Goal: Participate in discussion

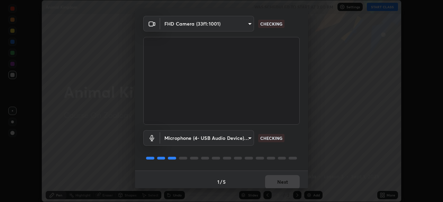
scroll to position [24, 0]
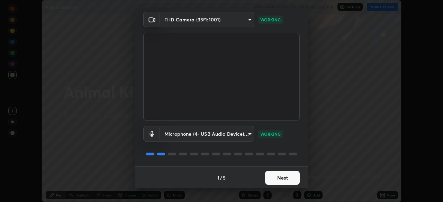
click at [275, 179] on button "Next" at bounding box center [282, 178] width 35 height 14
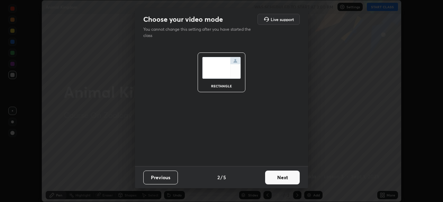
click at [276, 177] on button "Next" at bounding box center [282, 178] width 35 height 14
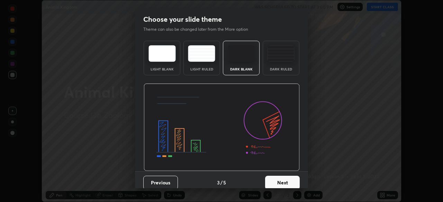
click at [275, 181] on button "Next" at bounding box center [282, 183] width 35 height 14
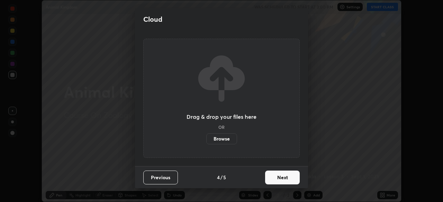
click at [276, 180] on button "Next" at bounding box center [282, 178] width 35 height 14
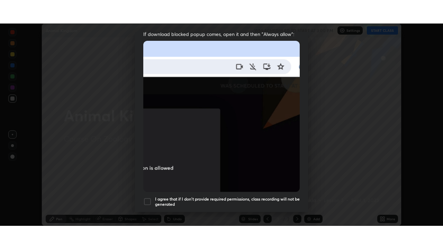
scroll to position [165, 0]
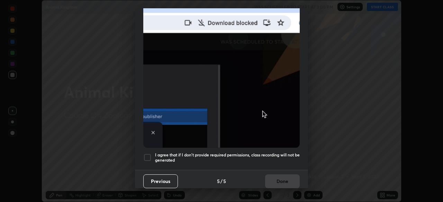
click at [152, 154] on div "I agree that if I don't provide required permissions, class recording will not …" at bounding box center [221, 158] width 156 height 8
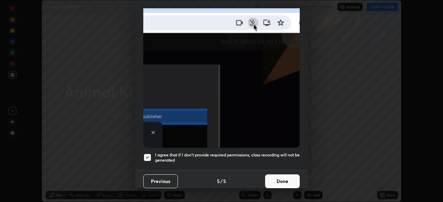
click at [276, 178] on button "Done" at bounding box center [282, 182] width 35 height 14
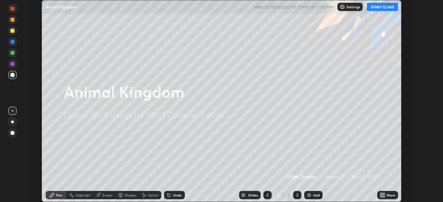
click at [380, 8] on button "START CLASS" at bounding box center [382, 7] width 31 height 8
click at [383, 194] on icon at bounding box center [384, 194] width 2 height 2
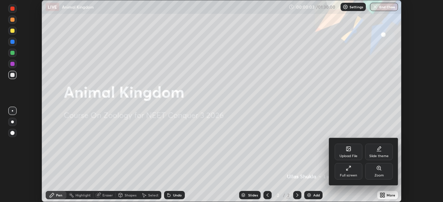
click at [347, 171] on icon at bounding box center [346, 169] width 1 height 1
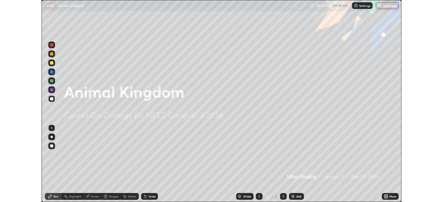
scroll to position [249, 443]
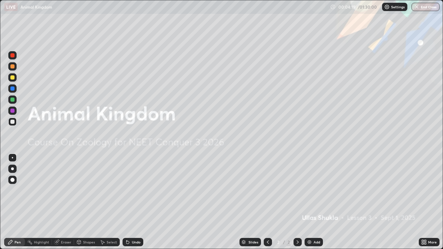
click at [314, 202] on div "Add" at bounding box center [317, 242] width 7 height 3
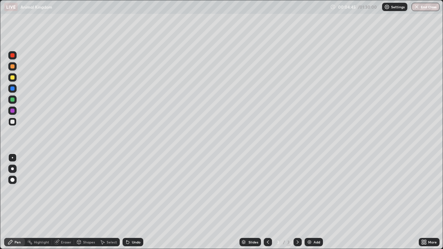
click at [13, 170] on div at bounding box center [12, 169] width 8 height 8
click at [12, 76] on div at bounding box center [12, 77] width 4 height 4
click at [137, 202] on div "Undo" at bounding box center [136, 242] width 9 height 3
click at [13, 99] on div at bounding box center [12, 100] width 4 height 4
click at [13, 180] on div at bounding box center [12, 180] width 4 height 4
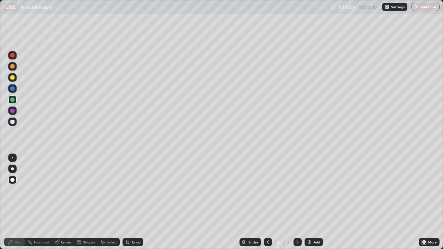
click at [13, 170] on div at bounding box center [12, 168] width 3 height 3
click at [13, 123] on div at bounding box center [12, 122] width 4 height 4
click at [11, 79] on div at bounding box center [12, 77] width 4 height 4
click at [71, 202] on div "Eraser" at bounding box center [66, 242] width 10 height 3
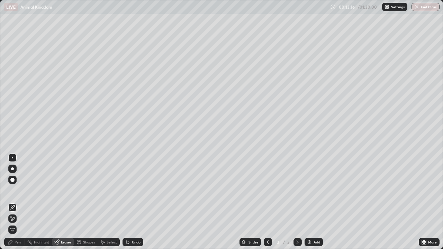
click at [19, 202] on div "Pen" at bounding box center [18, 242] width 6 height 3
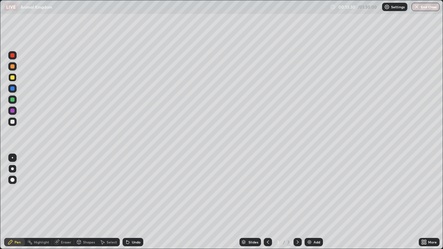
click at [12, 100] on div at bounding box center [12, 100] width 4 height 4
click at [138, 202] on div "Undo" at bounding box center [136, 242] width 9 height 3
click at [13, 121] on div at bounding box center [12, 122] width 4 height 4
click at [14, 123] on div at bounding box center [12, 122] width 4 height 4
click at [307, 202] on div "Add" at bounding box center [314, 242] width 18 height 8
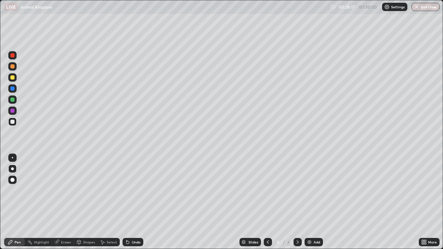
click at [13, 101] on div at bounding box center [12, 100] width 4 height 4
click at [12, 80] on div at bounding box center [12, 77] width 8 height 8
click at [314, 202] on div "Add" at bounding box center [317, 242] width 7 height 3
click at [13, 100] on div at bounding box center [12, 100] width 4 height 4
click at [14, 179] on div at bounding box center [12, 180] width 4 height 4
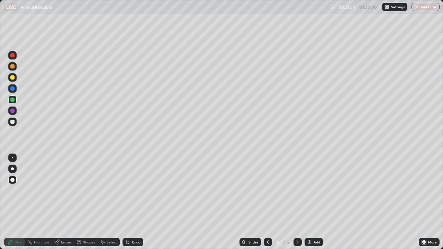
click at [12, 158] on div at bounding box center [12, 157] width 1 height 1
click at [13, 121] on div at bounding box center [12, 122] width 4 height 4
click at [129, 202] on div "Undo" at bounding box center [133, 242] width 21 height 8
click at [315, 202] on div "Add" at bounding box center [317, 242] width 7 height 3
click at [12, 169] on div at bounding box center [12, 168] width 3 height 3
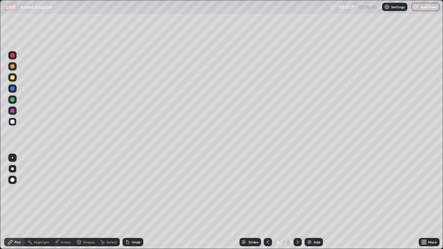
click at [12, 78] on div at bounding box center [12, 77] width 4 height 4
click at [67, 202] on div "Eraser" at bounding box center [63, 242] width 22 height 8
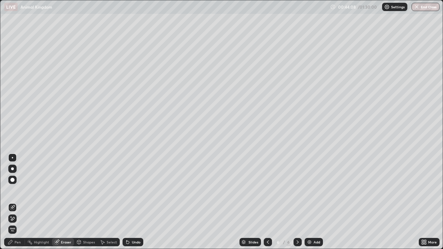
click at [18, 202] on div "Pen" at bounding box center [18, 242] width 6 height 3
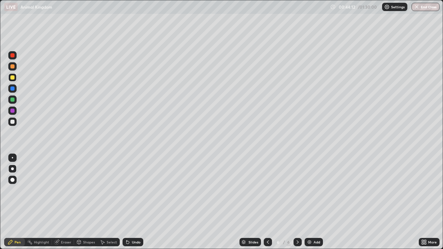
click at [310, 202] on img at bounding box center [310, 242] width 6 height 6
click at [135, 202] on div "Undo" at bounding box center [136, 242] width 9 height 3
click at [12, 121] on div at bounding box center [12, 122] width 4 height 4
click at [9, 159] on div at bounding box center [12, 158] width 8 height 8
click at [315, 202] on div "Add" at bounding box center [317, 242] width 7 height 3
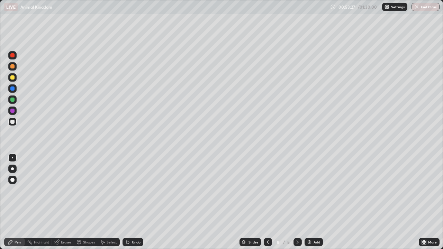
click at [12, 168] on div at bounding box center [12, 168] width 3 height 3
click at [12, 78] on div at bounding box center [12, 77] width 4 height 4
click at [137, 202] on div "Undo" at bounding box center [136, 242] width 9 height 3
click at [314, 202] on div "Add" at bounding box center [317, 242] width 7 height 3
click at [134, 202] on div "Undo" at bounding box center [136, 242] width 9 height 3
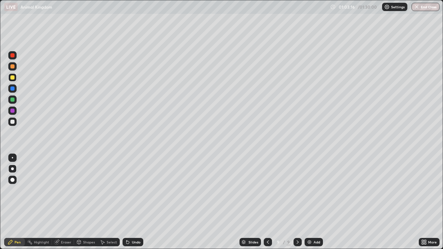
click at [15, 121] on div at bounding box center [12, 122] width 8 height 8
click at [16, 159] on div at bounding box center [12, 158] width 8 height 8
click at [12, 169] on div at bounding box center [12, 168] width 3 height 3
click at [10, 80] on div at bounding box center [12, 77] width 8 height 8
click at [314, 202] on div "Add" at bounding box center [317, 242] width 7 height 3
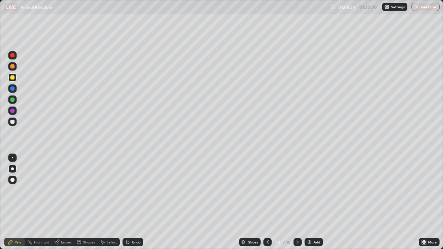
click at [132, 202] on div "Undo" at bounding box center [133, 242] width 21 height 8
click at [134, 202] on div "Undo" at bounding box center [133, 242] width 21 height 8
click at [137, 202] on div "Undo" at bounding box center [133, 242] width 21 height 8
click at [12, 158] on div at bounding box center [12, 157] width 1 height 1
click at [12, 100] on div at bounding box center [12, 100] width 4 height 4
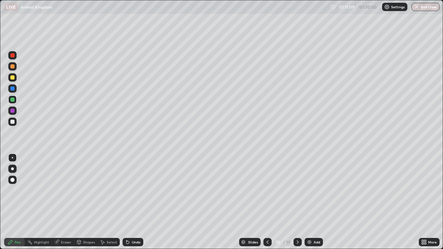
click at [14, 68] on div at bounding box center [12, 66] width 4 height 4
click at [13, 170] on div at bounding box center [12, 168] width 3 height 3
click at [11, 179] on div at bounding box center [12, 180] width 4 height 4
click at [12, 158] on div at bounding box center [12, 157] width 1 height 1
click at [15, 123] on div at bounding box center [12, 122] width 8 height 8
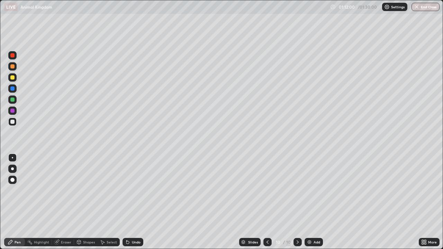
click at [12, 169] on div at bounding box center [12, 168] width 3 height 3
click at [135, 202] on div "Undo" at bounding box center [136, 242] width 9 height 3
click at [133, 202] on div "Undo" at bounding box center [133, 242] width 21 height 8
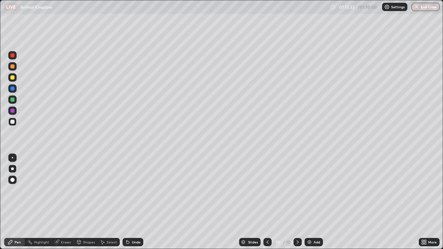
click at [13, 79] on div at bounding box center [12, 77] width 4 height 4
click at [314, 202] on div "Add" at bounding box center [317, 242] width 7 height 3
click at [130, 202] on div "Undo" at bounding box center [133, 242] width 21 height 8
click at [420, 7] on button "End Class" at bounding box center [425, 7] width 27 height 8
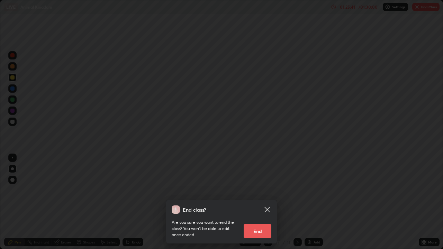
click at [254, 202] on button "End" at bounding box center [258, 231] width 28 height 14
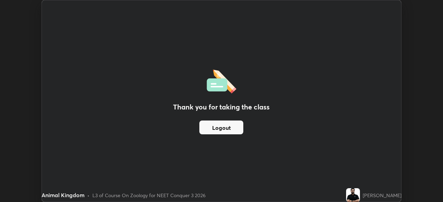
scroll to position [34405, 34164]
